Goal: Task Accomplishment & Management: Use online tool/utility

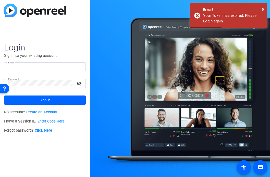
type input "[EMAIL_ADDRESS][DOMAIN_NAME]"
click at [51, 98] on span at bounding box center [45, 100] width 82 height 12
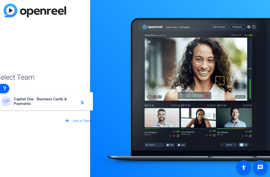
click at [44, 100] on span "Capital One - Business Cards & Payments" at bounding box center [46, 101] width 64 height 9
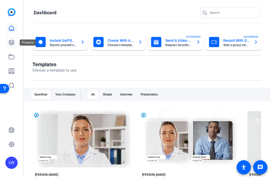
click at [8, 44] on icon at bounding box center [11, 43] width 6 height 6
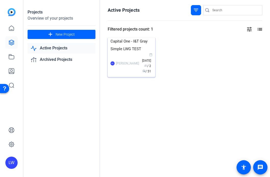
click at [122, 38] on img at bounding box center [131, 38] width 47 height 0
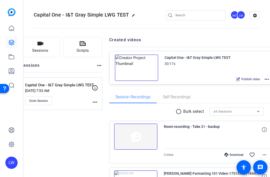
click at [152, 68] on img at bounding box center [136, 68] width 43 height 27
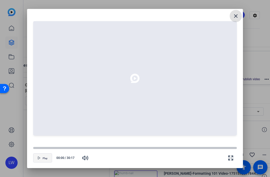
click at [47, 157] on span "Play" at bounding box center [45, 158] width 5 height 4
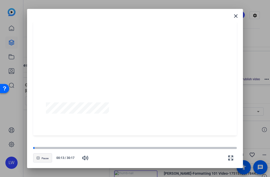
click at [42, 157] on span "Pause" at bounding box center [45, 158] width 7 height 3
click at [236, 17] on mat-icon "close" at bounding box center [236, 16] width 6 height 6
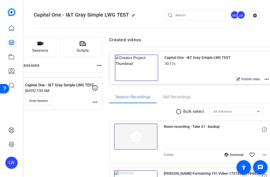
click at [264, 79] on mat-icon "more_horiz" at bounding box center [267, 79] width 6 height 6
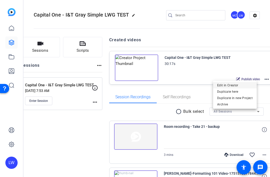
click at [225, 86] on span "Edit in Creator" at bounding box center [234, 85] width 35 height 6
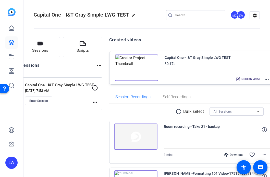
click at [150, 69] on img at bounding box center [136, 68] width 43 height 27
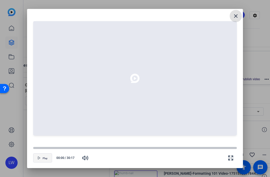
click at [41, 158] on span "button" at bounding box center [42, 158] width 18 height 12
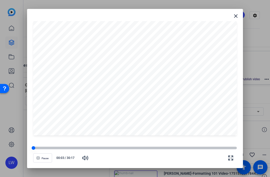
click at [128, 147] on div at bounding box center [135, 148] width 204 height 3
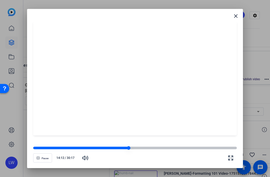
click at [138, 147] on div at bounding box center [135, 148] width 204 height 3
click at [154, 147] on div at bounding box center [135, 148] width 204 height 3
click at [137, 148] on div at bounding box center [93, 148] width 121 height 3
click at [154, 149] on div at bounding box center [135, 148] width 204 height 3
click at [165, 149] on div at bounding box center [135, 148] width 204 height 3
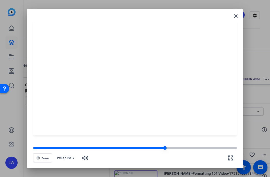
click at [177, 147] on div at bounding box center [135, 148] width 204 height 3
click at [186, 149] on div at bounding box center [135, 148] width 204 height 3
click at [198, 149] on div at bounding box center [135, 148] width 204 height 3
click at [206, 149] on div at bounding box center [135, 148] width 204 height 3
click at [201, 149] on div at bounding box center [119, 148] width 173 height 3
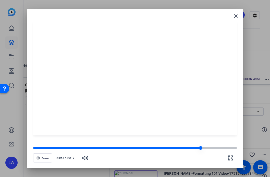
click at [193, 149] on div at bounding box center [116, 148] width 167 height 3
click at [183, 149] on div at bounding box center [113, 148] width 160 height 3
click at [164, 149] on div at bounding box center [108, 148] width 151 height 3
click at [84, 150] on div at bounding box center [98, 148] width 131 height 3
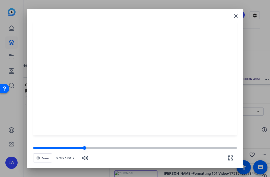
click at [90, 149] on div at bounding box center [135, 148] width 204 height 3
click at [95, 149] on div at bounding box center [135, 148] width 204 height 3
click at [103, 150] on div at bounding box center [135, 148] width 204 height 4
click at [108, 149] on div at bounding box center [135, 148] width 204 height 3
click at [113, 149] on div at bounding box center [135, 148] width 204 height 3
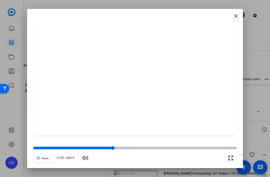
click at [117, 149] on div at bounding box center [135, 148] width 204 height 3
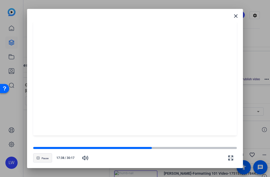
click at [40, 158] on span "button" at bounding box center [42, 158] width 18 height 12
click at [42, 160] on span "button" at bounding box center [42, 158] width 18 height 12
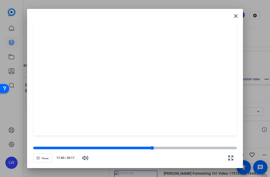
click at [158, 147] on div at bounding box center [135, 148] width 204 height 3
click at [163, 148] on div at bounding box center [135, 148] width 204 height 3
click at [166, 149] on div at bounding box center [135, 148] width 204 height 3
click at [171, 149] on div at bounding box center [135, 148] width 204 height 3
click at [175, 150] on div at bounding box center [135, 148] width 204 height 4
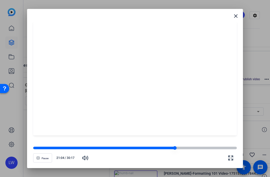
click at [178, 150] on div at bounding box center [135, 148] width 204 height 4
click at [181, 150] on div at bounding box center [135, 148] width 204 height 4
click at [184, 148] on div at bounding box center [135, 148] width 204 height 3
click at [186, 148] on div at bounding box center [135, 148] width 204 height 3
click at [191, 148] on div at bounding box center [135, 148] width 204 height 3
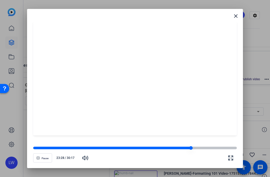
click at [194, 149] on div at bounding box center [135, 148] width 204 height 3
click at [198, 149] on div at bounding box center [135, 148] width 204 height 3
click at [199, 149] on div at bounding box center [135, 148] width 204 height 3
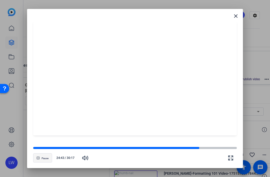
click at [48, 158] on span "Pause" at bounding box center [45, 158] width 7 height 3
